Goal: Task Accomplishment & Management: Manage account settings

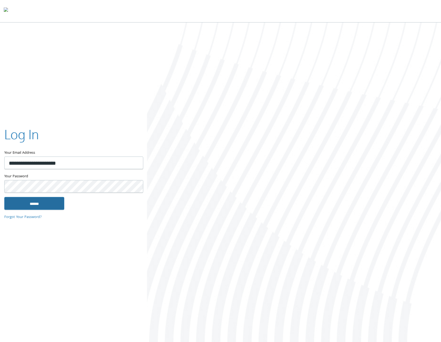
click at [46, 207] on input "******" at bounding box center [34, 203] width 60 height 13
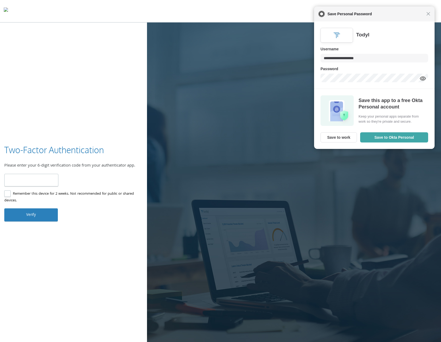
drag, startPoint x: 42, startPoint y: 183, endPoint x: 12, endPoint y: 183, distance: 29.5
click at [38, 183] on input "number" at bounding box center [31, 180] width 54 height 13
click at [429, 18] on div "Close Save Personal Password" at bounding box center [374, 13] width 121 height 15
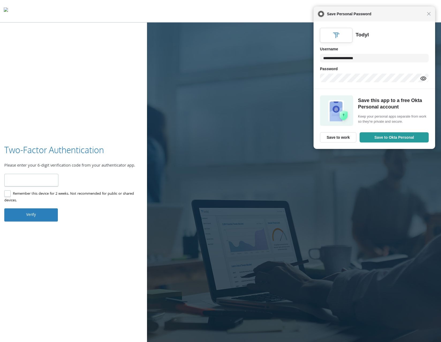
click at [429, 17] on div "Close Save Personal Password" at bounding box center [375, 13] width 122 height 15
click at [429, 15] on span "Close" at bounding box center [429, 14] width 4 height 4
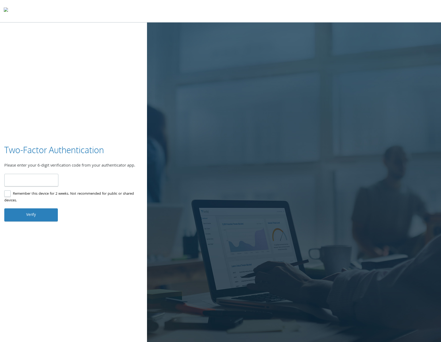
drag, startPoint x: 28, startPoint y: 178, endPoint x: 42, endPoint y: 181, distance: 13.6
click at [28, 178] on input "number" at bounding box center [31, 180] width 54 height 13
